Goal: Task Accomplishment & Management: Manage account settings

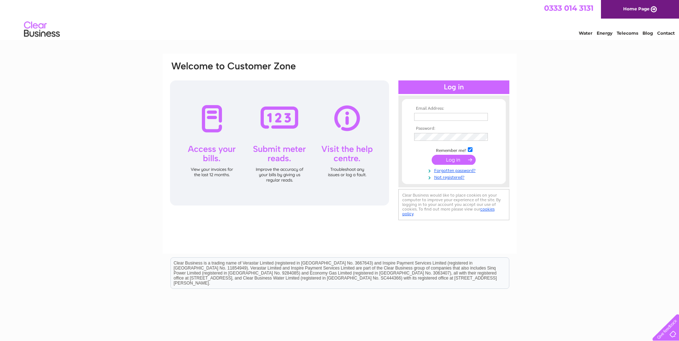
click at [437, 117] on input "text" at bounding box center [451, 117] width 74 height 8
type input "robert.radbourne@farmline.com"
click at [445, 158] on input "submit" at bounding box center [453, 160] width 44 height 10
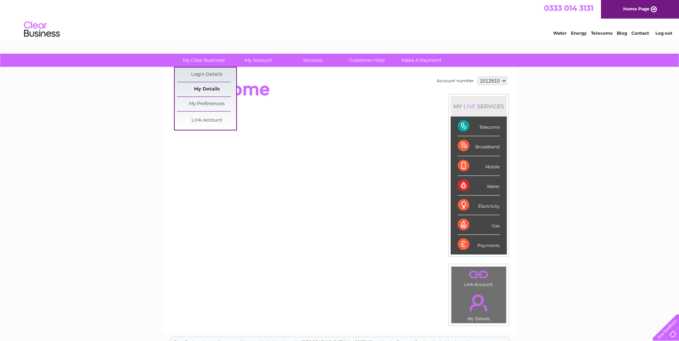
click at [209, 89] on link "My Details" at bounding box center [206, 89] width 59 height 14
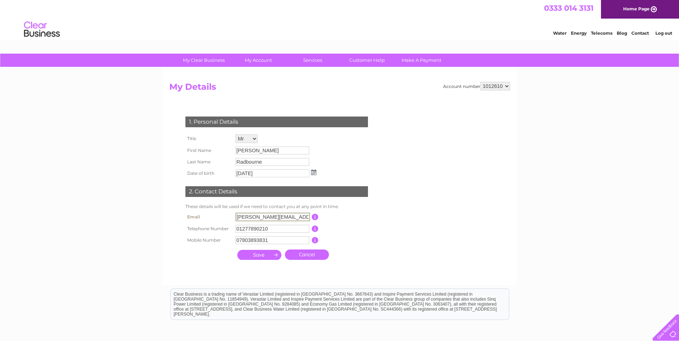
click at [240, 215] on input "robert.radbourne@farmline.com" at bounding box center [272, 217] width 74 height 9
click at [251, 217] on input "robert.radbourne@farmline.com" at bounding box center [272, 217] width 74 height 9
drag, startPoint x: 277, startPoint y: 216, endPoint x: 297, endPoint y: 215, distance: 19.7
click at [297, 215] on input "robertradbourne@farmline.com" at bounding box center [272, 217] width 74 height 9
type input "robertradbourne@gmail.com"
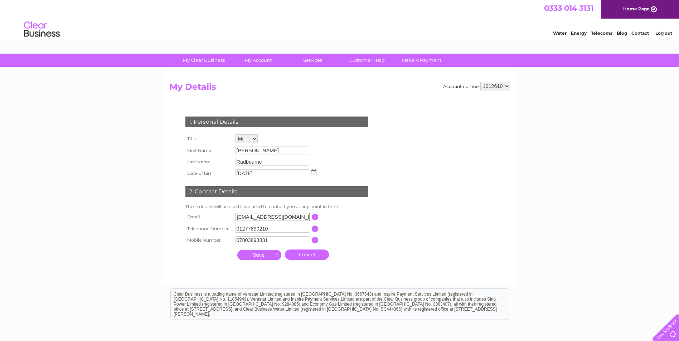
click at [267, 254] on input "submit" at bounding box center [259, 255] width 44 height 10
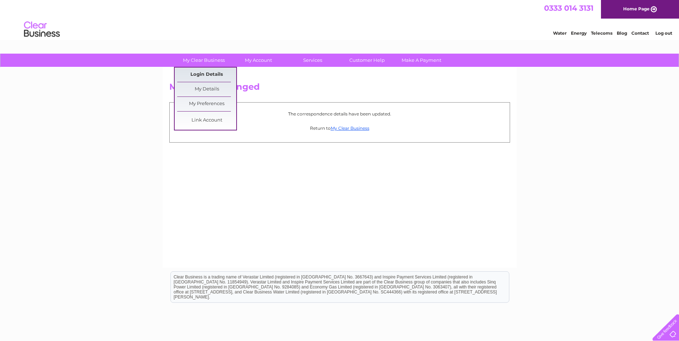
click at [210, 73] on link "Login Details" at bounding box center [206, 75] width 59 height 14
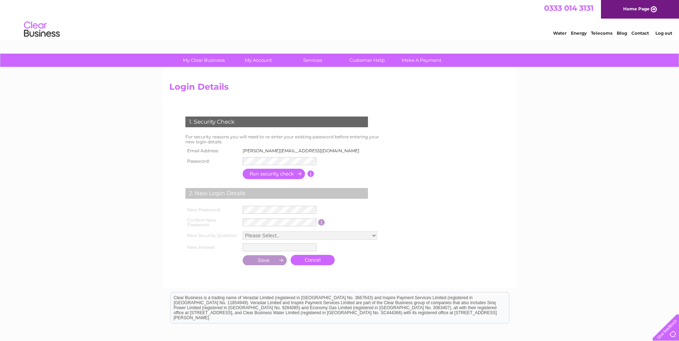
click at [251, 151] on td "[PERSON_NAME][EMAIL_ADDRESS][DOMAIN_NAME]" at bounding box center [303, 150] width 124 height 9
click at [266, 175] on input "button" at bounding box center [274, 175] width 63 height 10
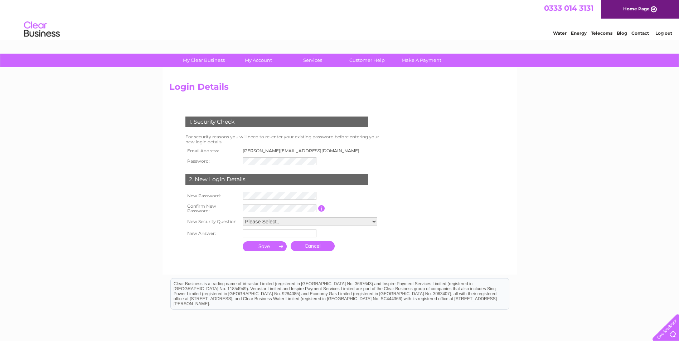
click at [270, 246] on input "submit" at bounding box center [265, 246] width 44 height 10
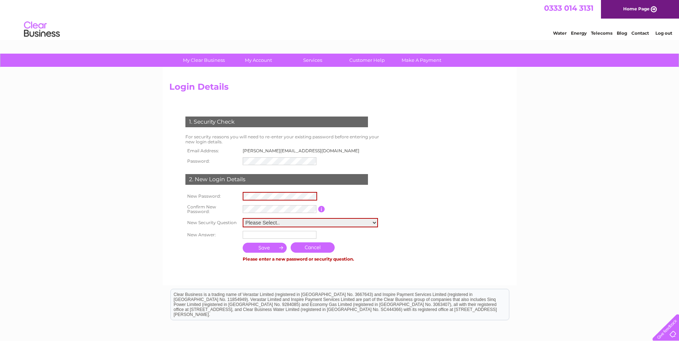
click at [319, 246] on link "Cancel" at bounding box center [312, 248] width 44 height 10
